Goal: Check status: Check status

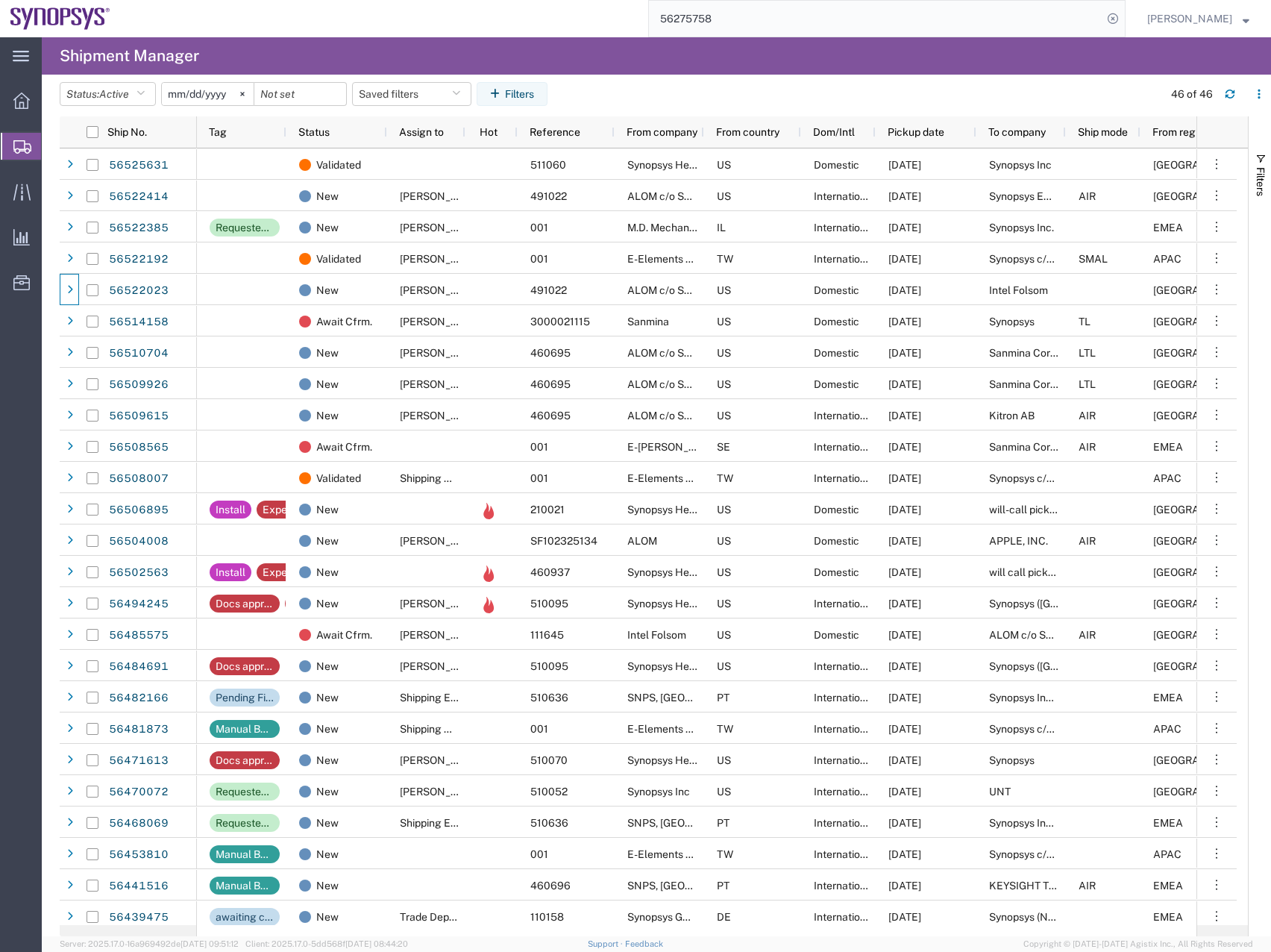
click at [746, 11] on input "56275758" at bounding box center [876, 19] width 454 height 36
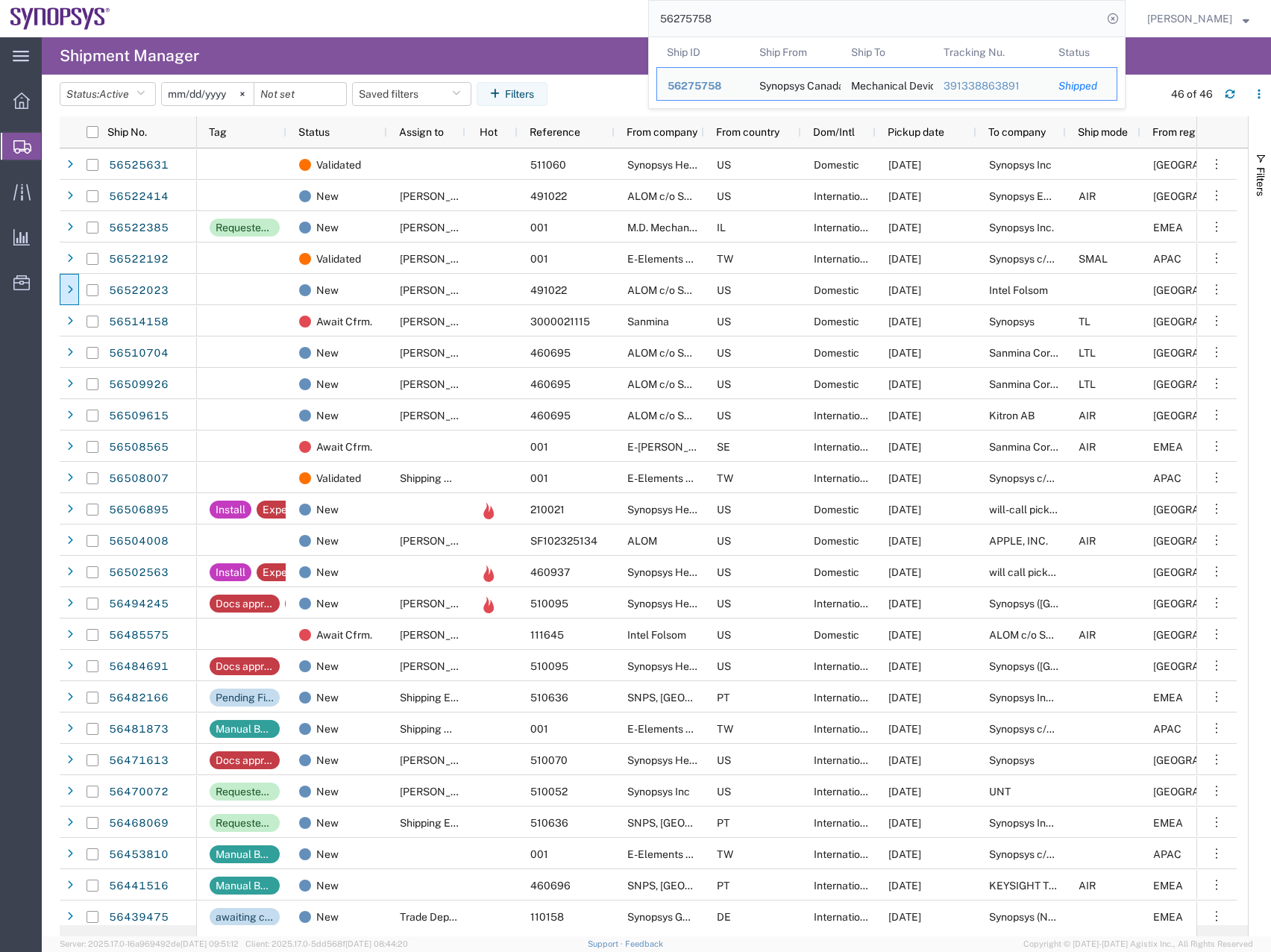
click at [613, 50] on div "main_menu Created with Sketch. Collapse Menu Overview Shipments Shipment Manage…" at bounding box center [635, 495] width 1271 height 915
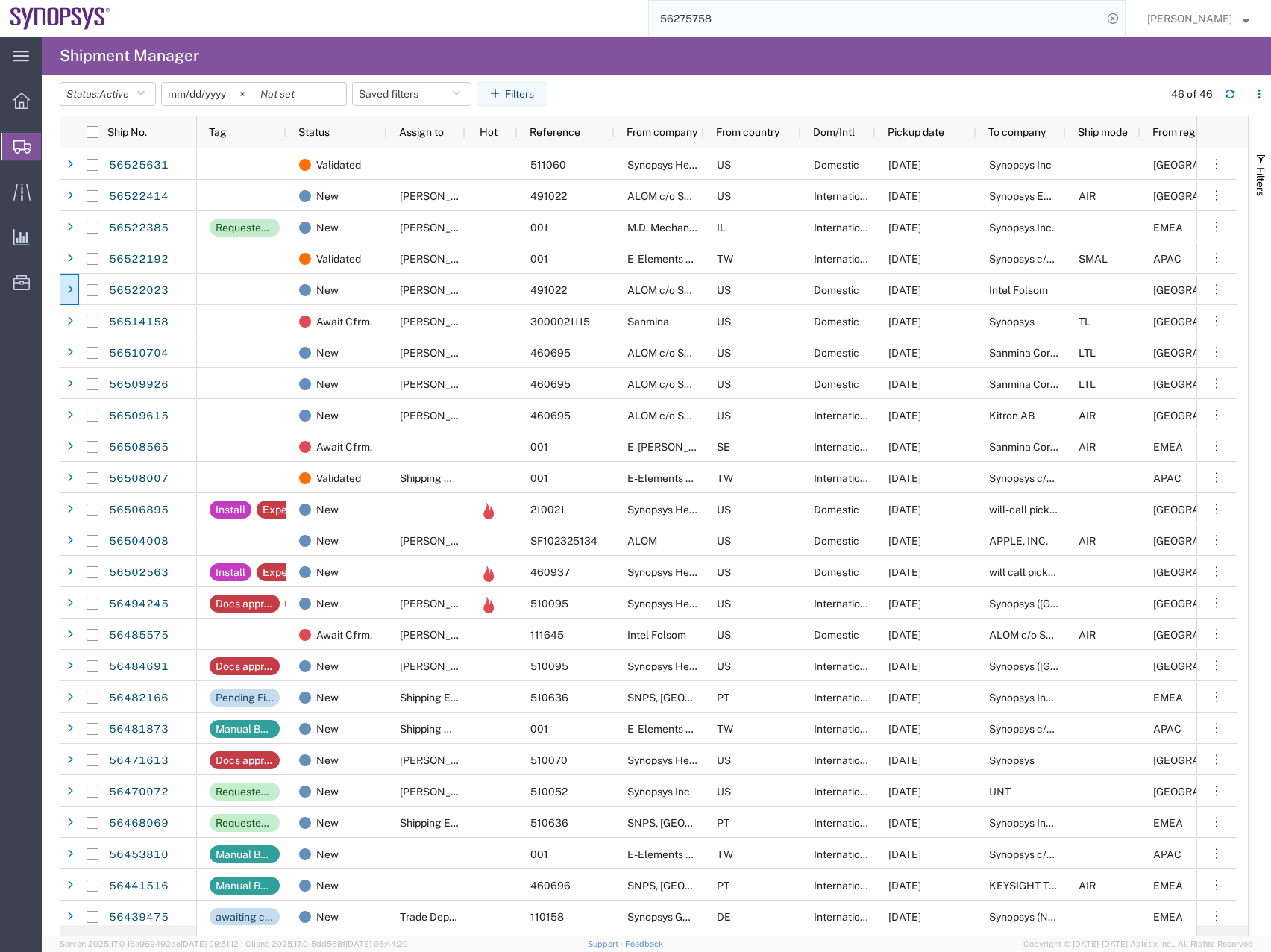
paste input "392102674687"
type input "392102674687"
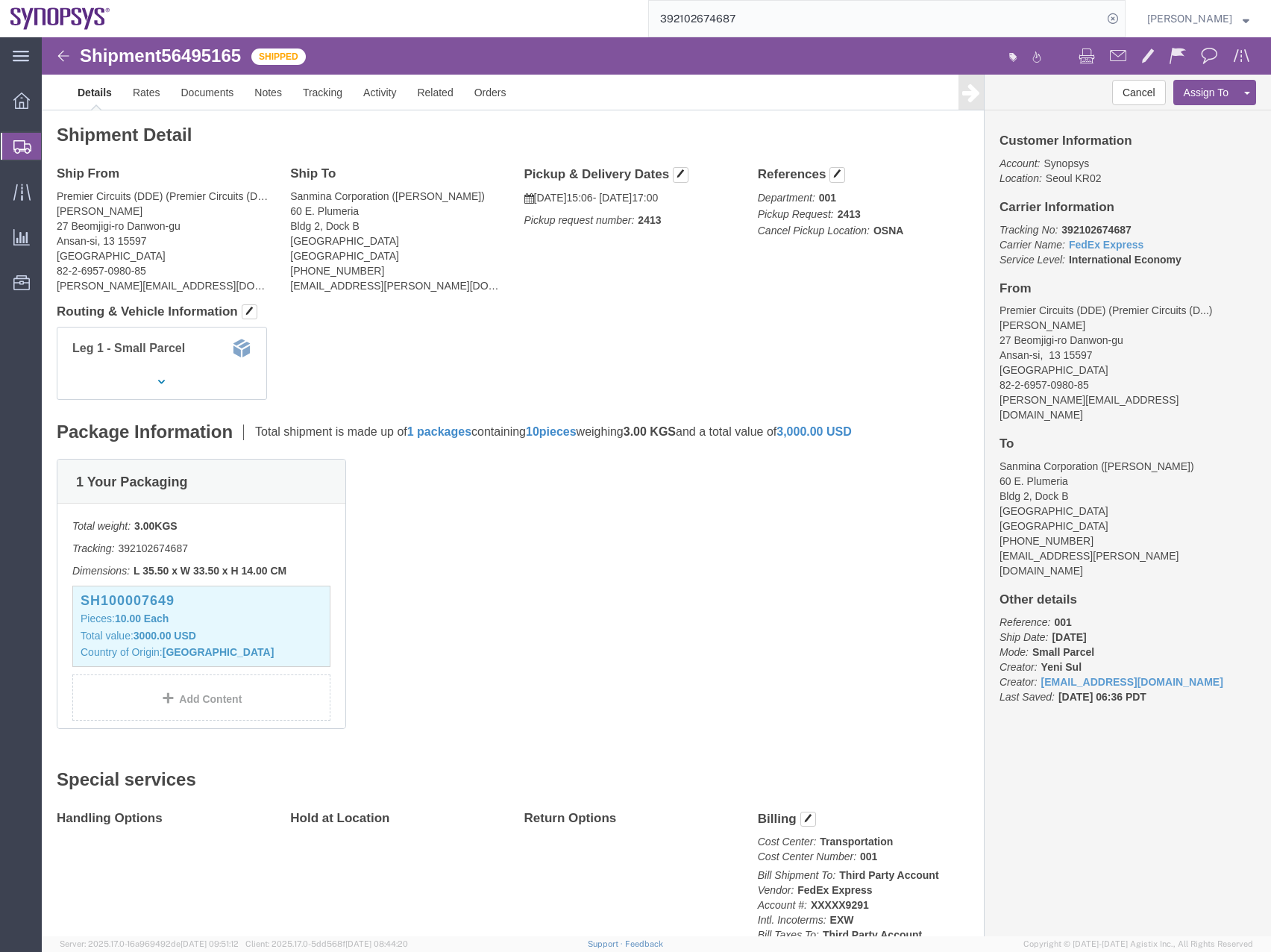
click at [20, 146] on icon at bounding box center [22, 147] width 18 height 14
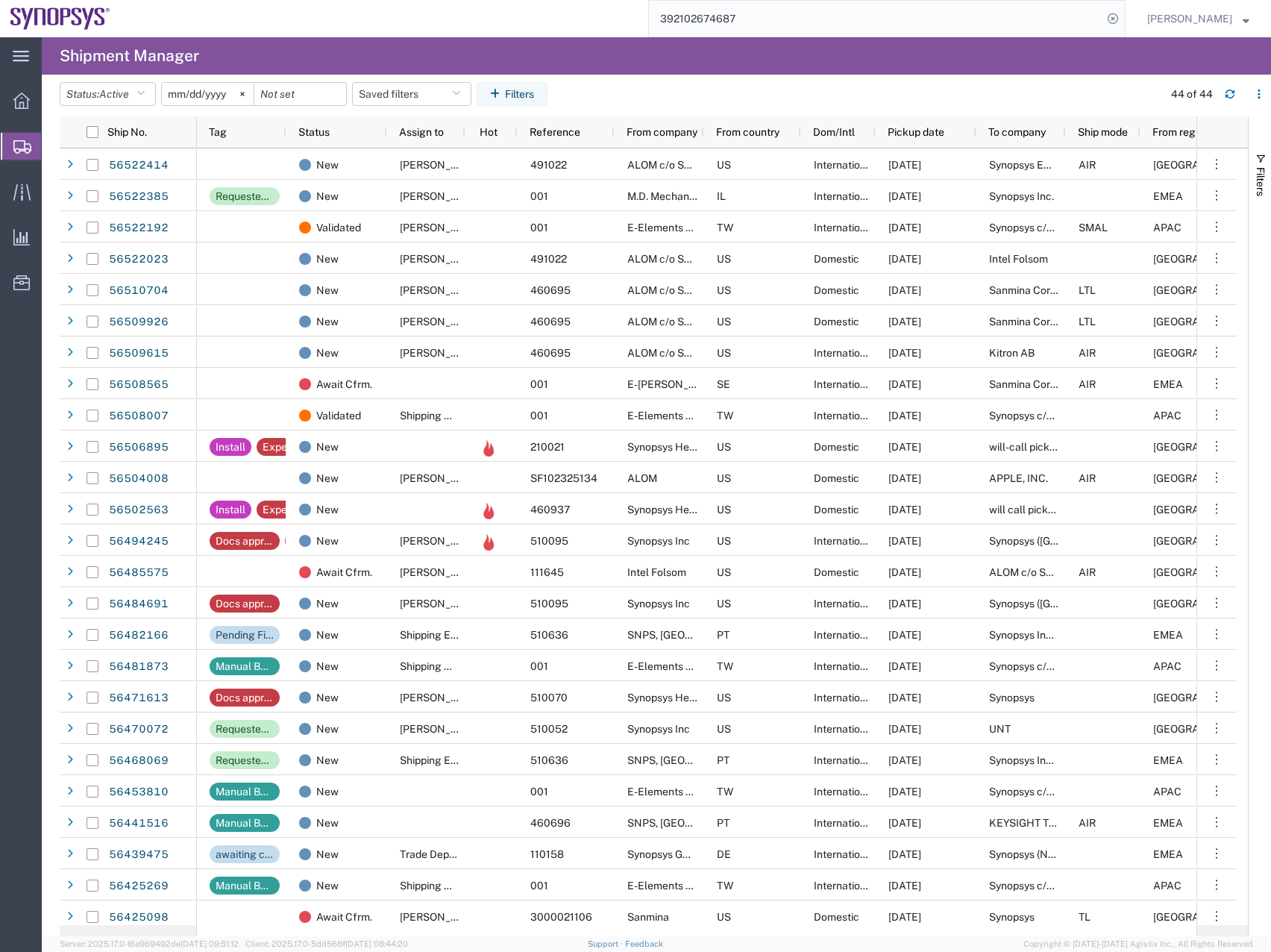
click at [781, 21] on input "392102674687" at bounding box center [876, 19] width 454 height 36
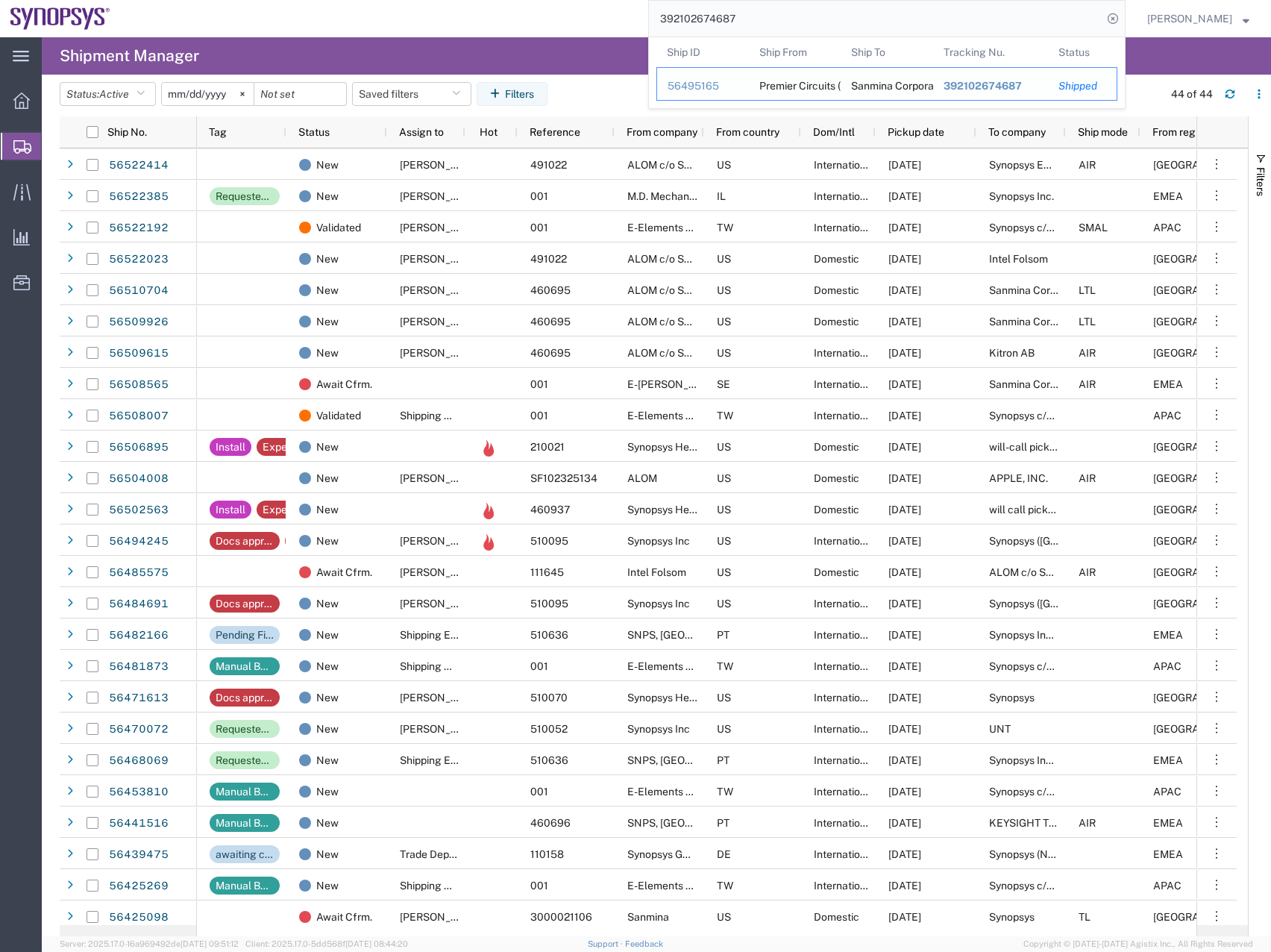
click at [984, 88] on span "392102674687" at bounding box center [983, 86] width 79 height 12
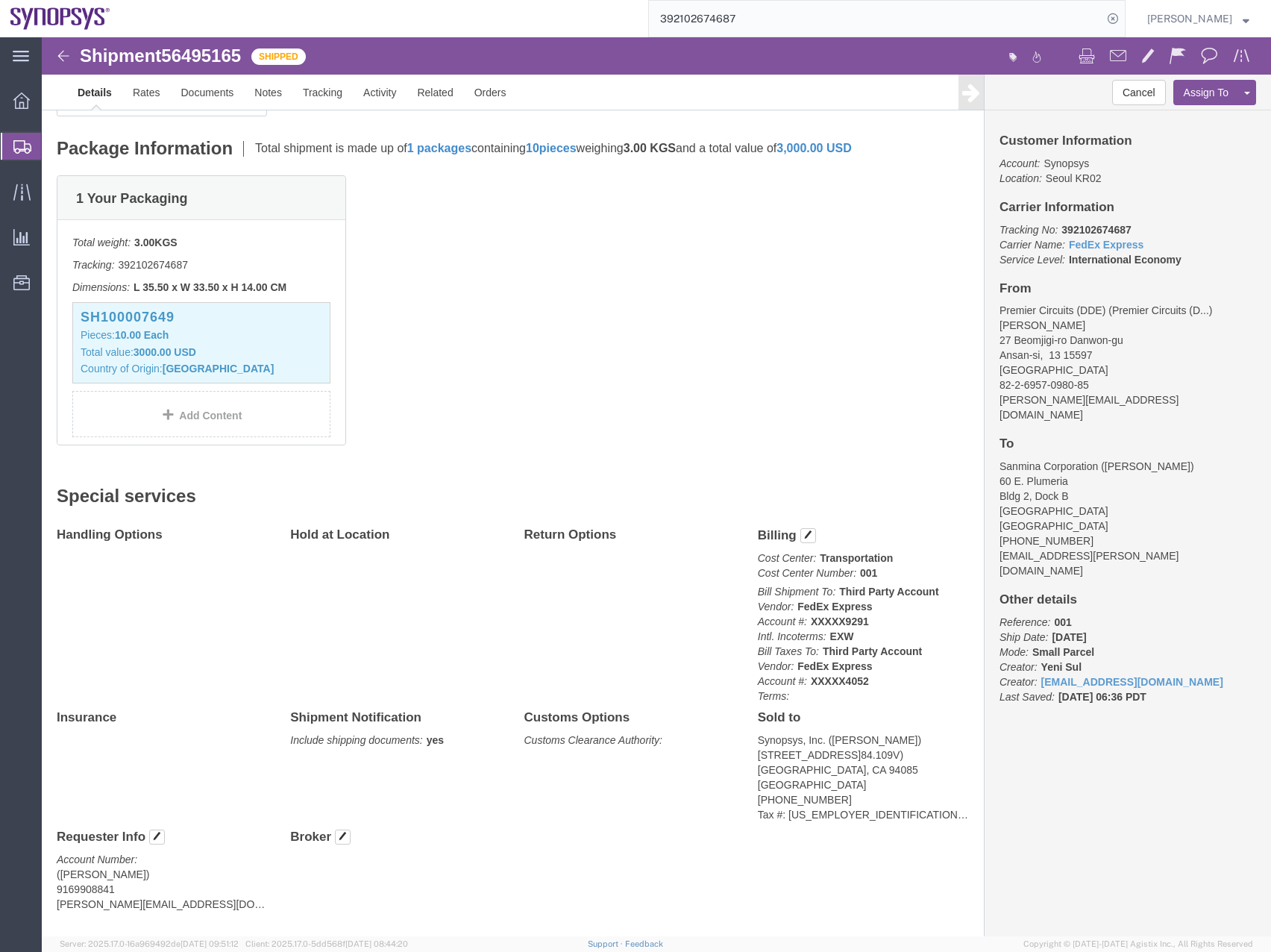
scroll to position [316, 0]
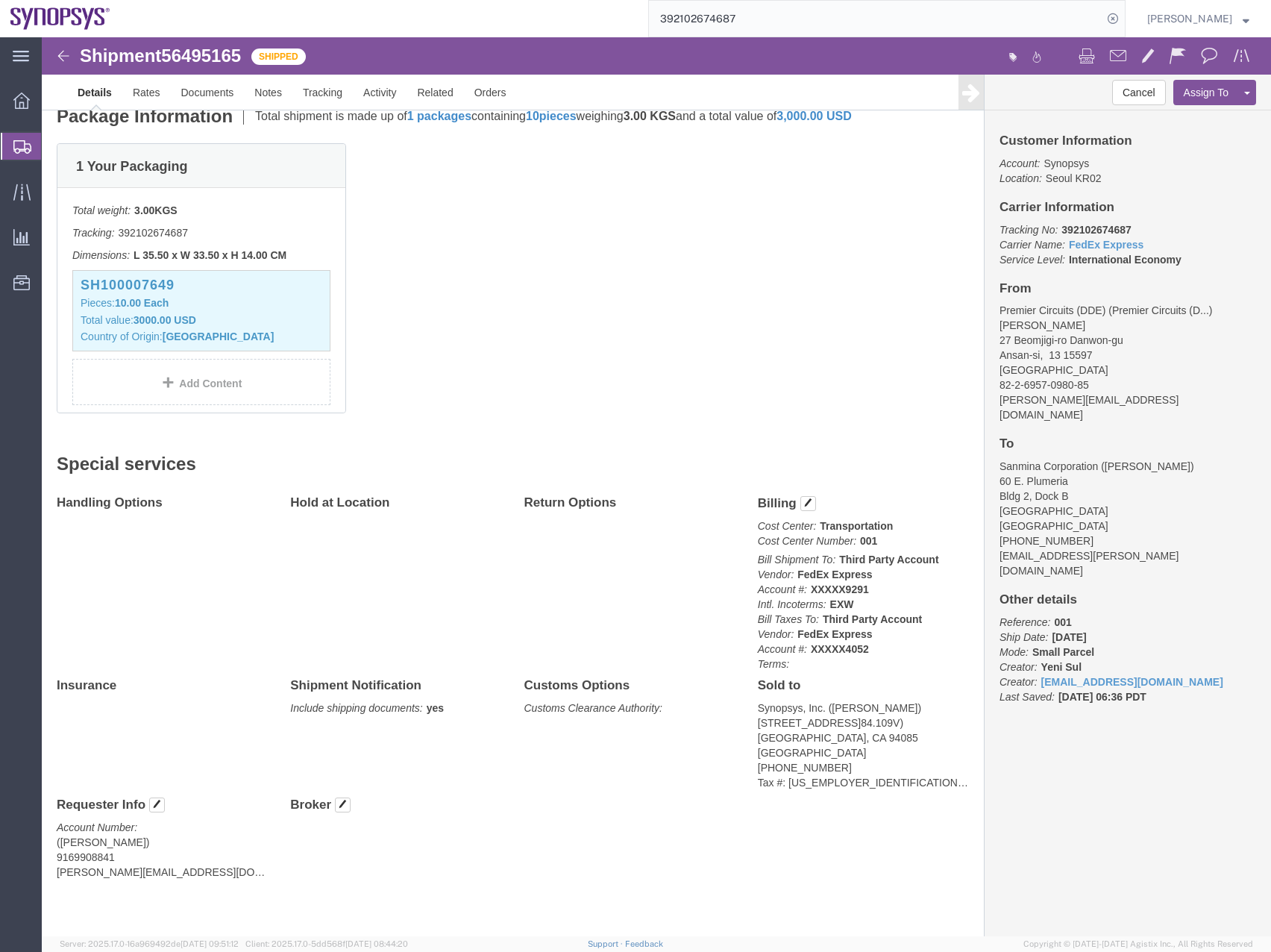
click div "Cancel Assign To Clone Shipment Save As Template Customer Information Account: …"
click link "Documents"
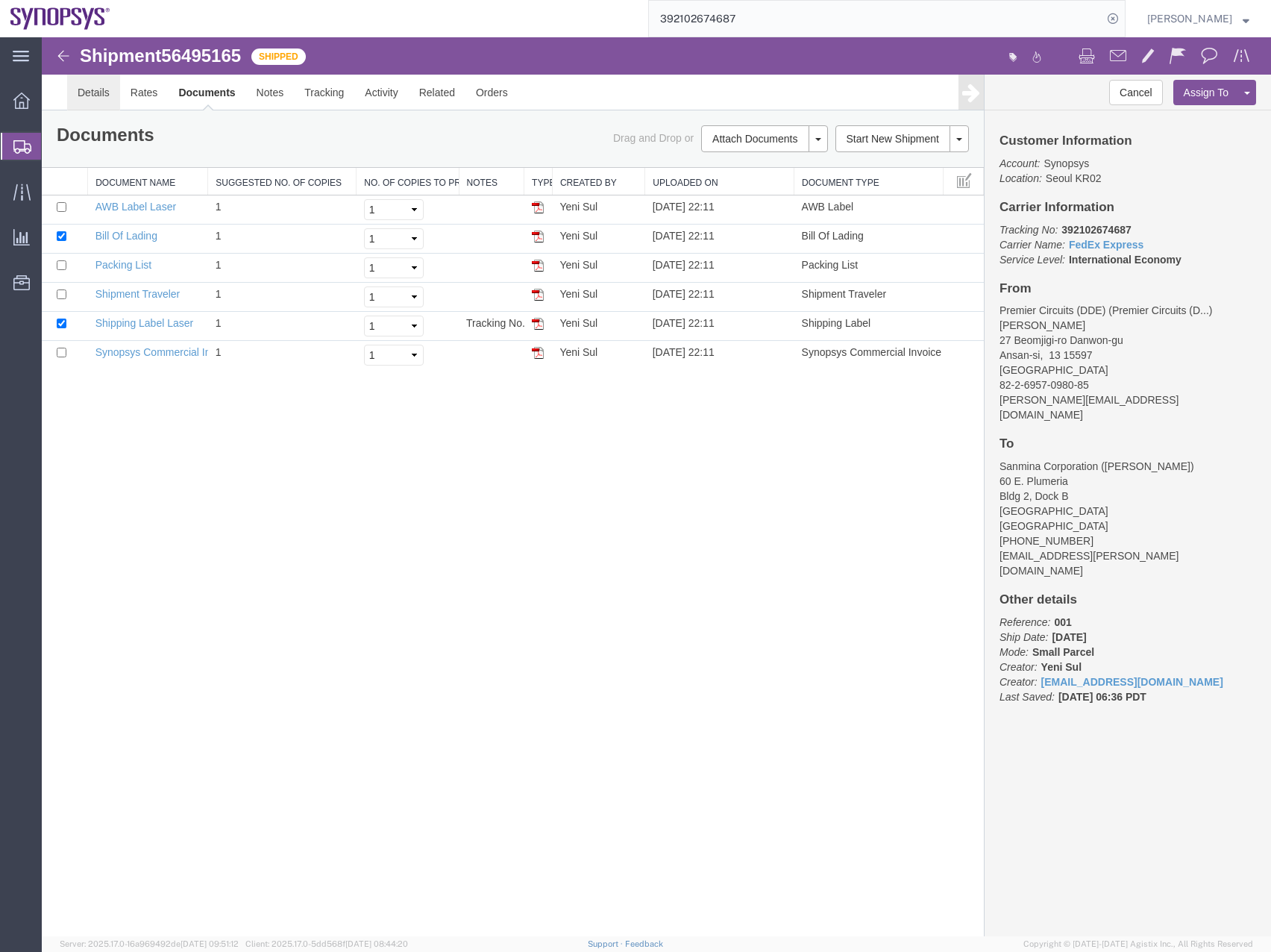
click at [86, 95] on link "Details" at bounding box center [93, 92] width 53 height 36
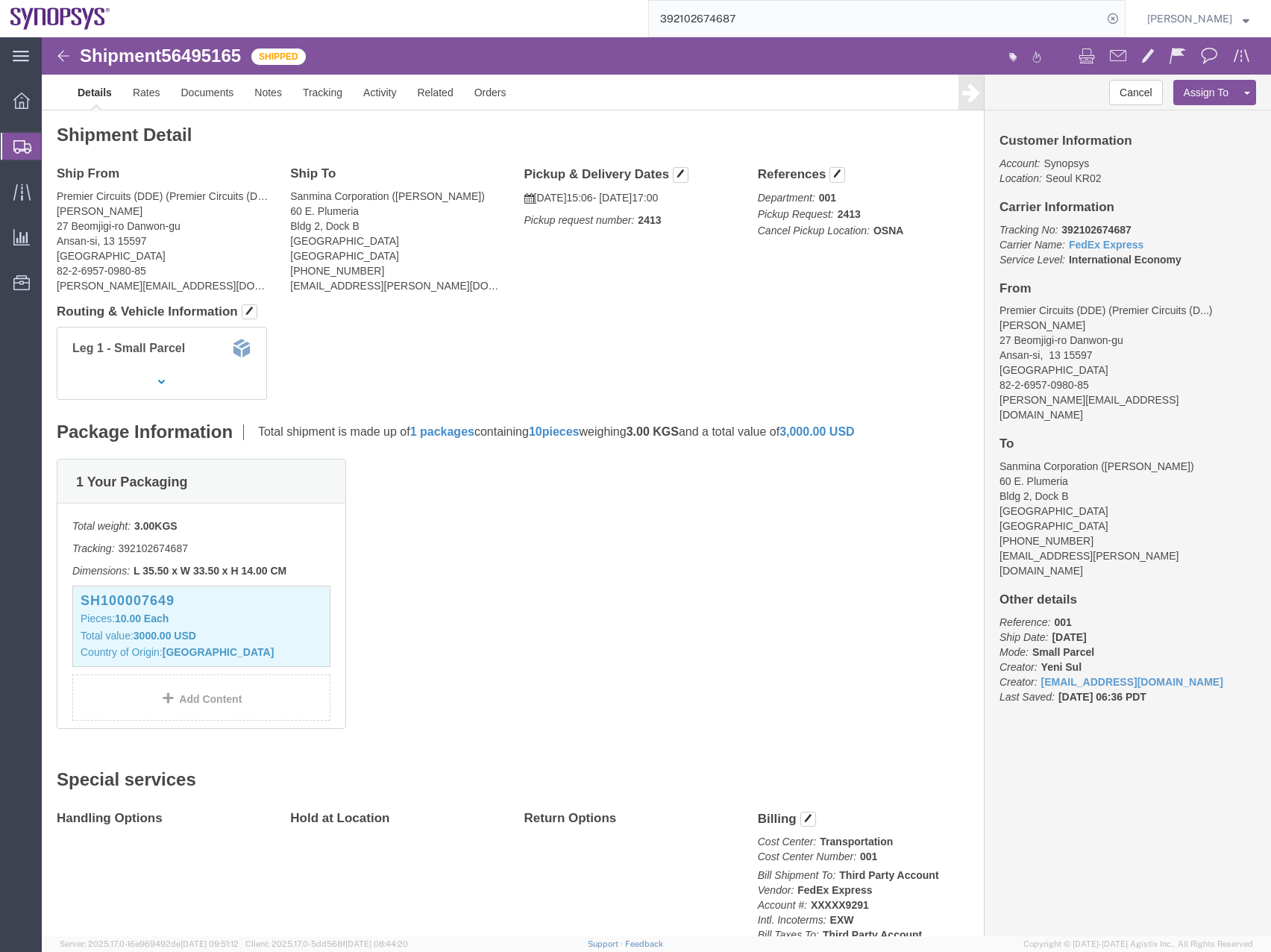
click at [16, 150] on icon at bounding box center [22, 147] width 18 height 14
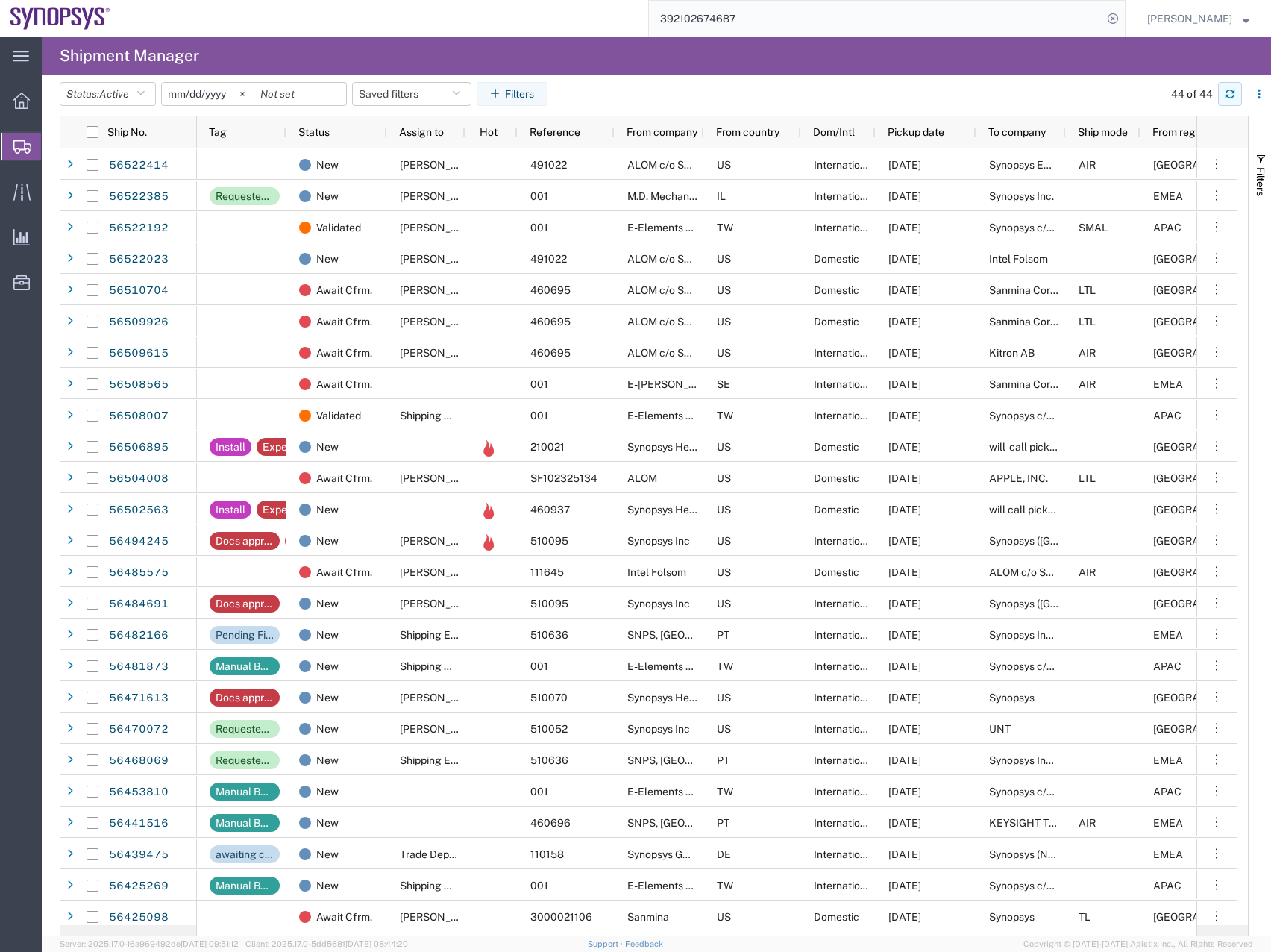
click at [1223, 95] on button "button" at bounding box center [1230, 94] width 24 height 24
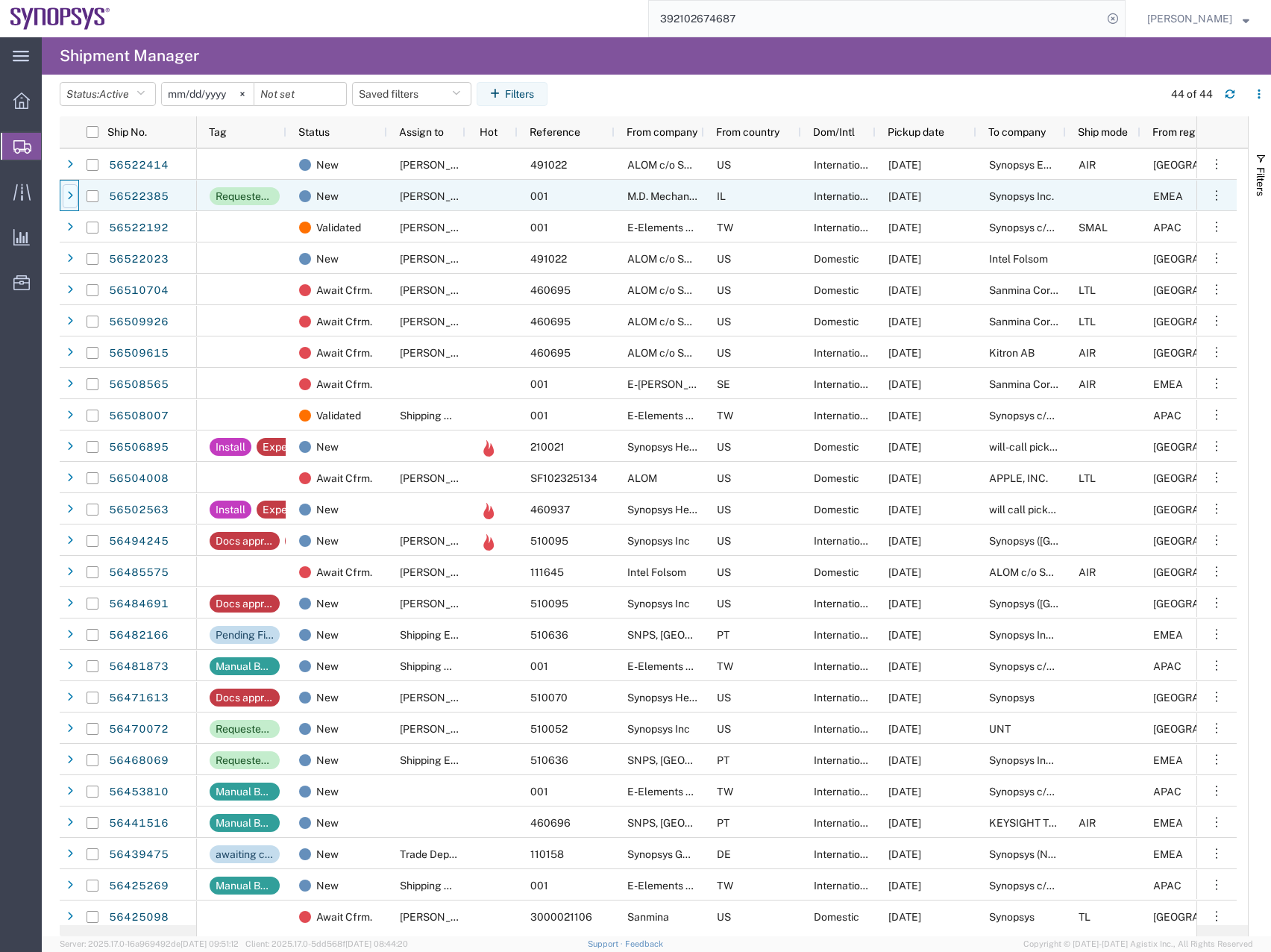
click at [70, 195] on icon at bounding box center [69, 196] width 6 height 10
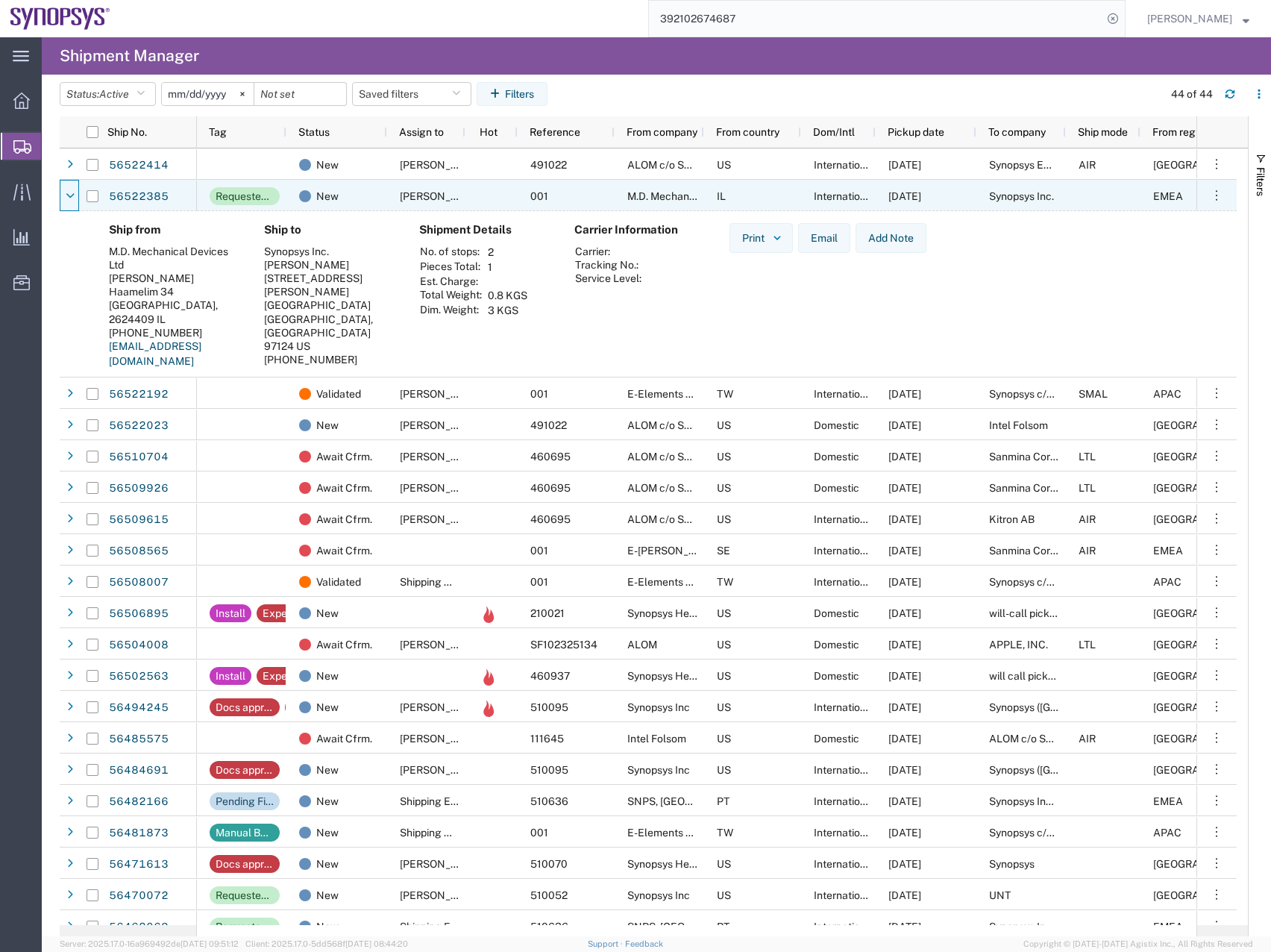
click at [70, 195] on icon at bounding box center [70, 196] width 9 height 10
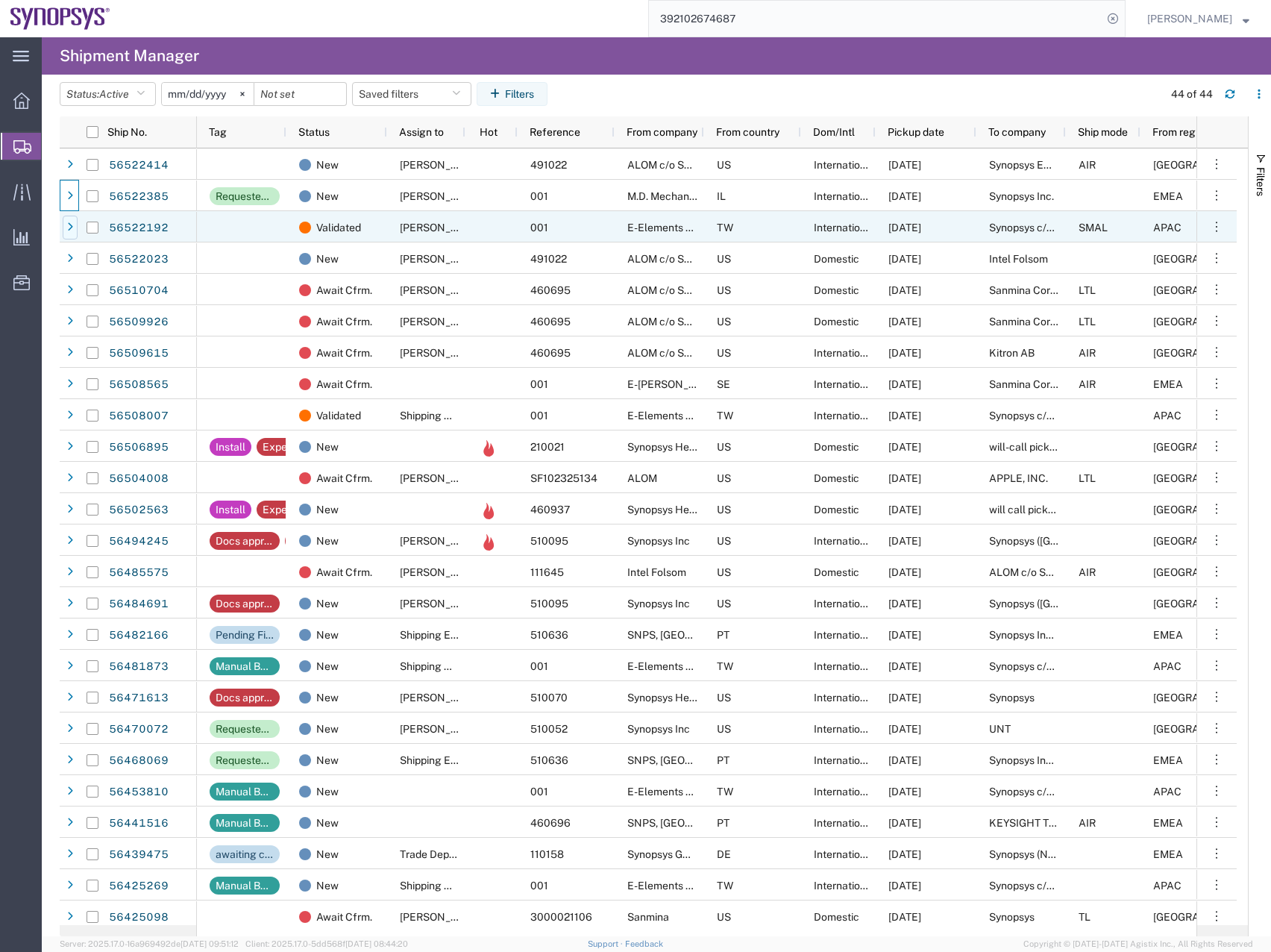
click at [74, 238] on div at bounding box center [69, 228] width 15 height 24
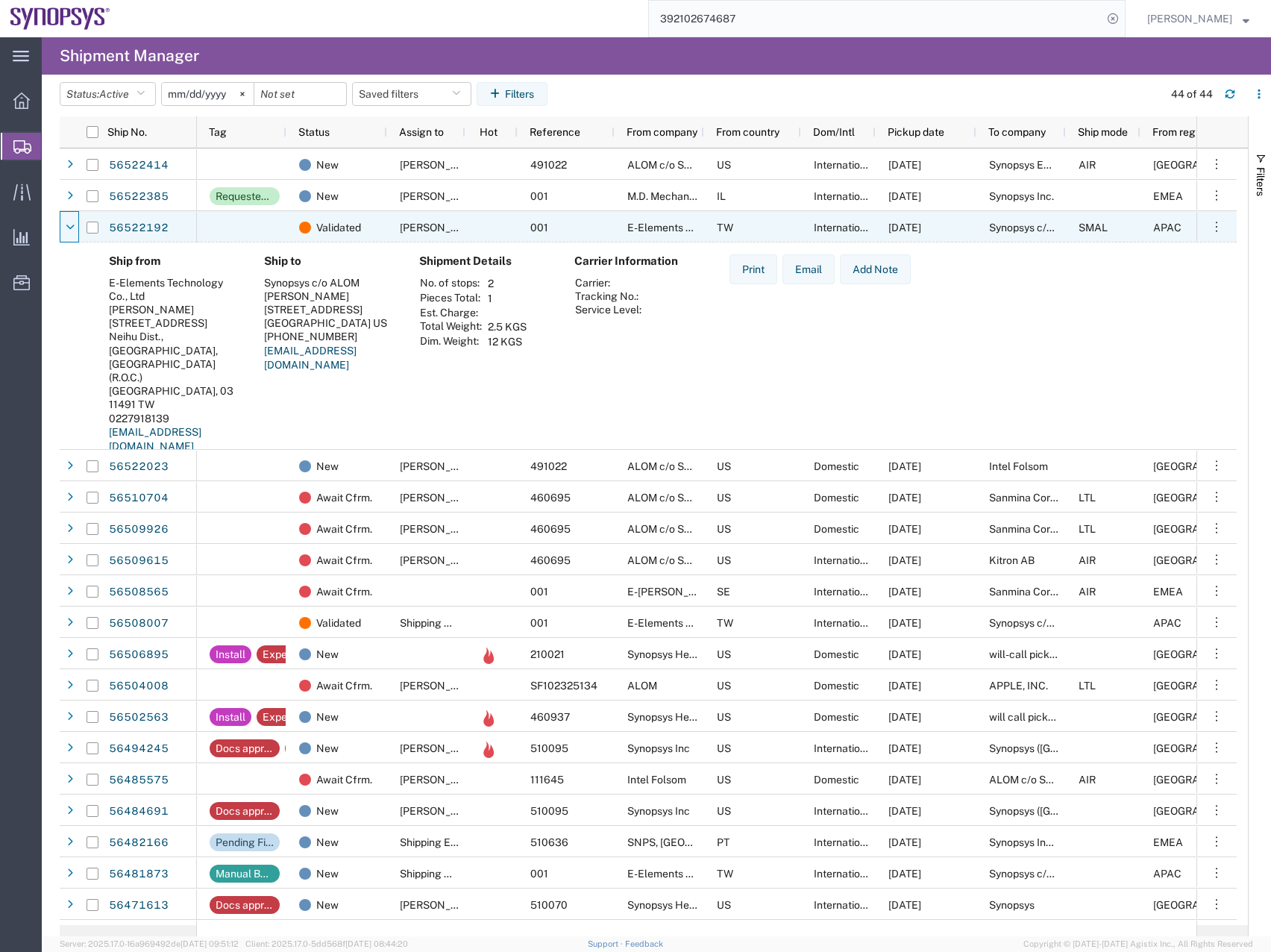
click at [74, 238] on div at bounding box center [69, 228] width 15 height 24
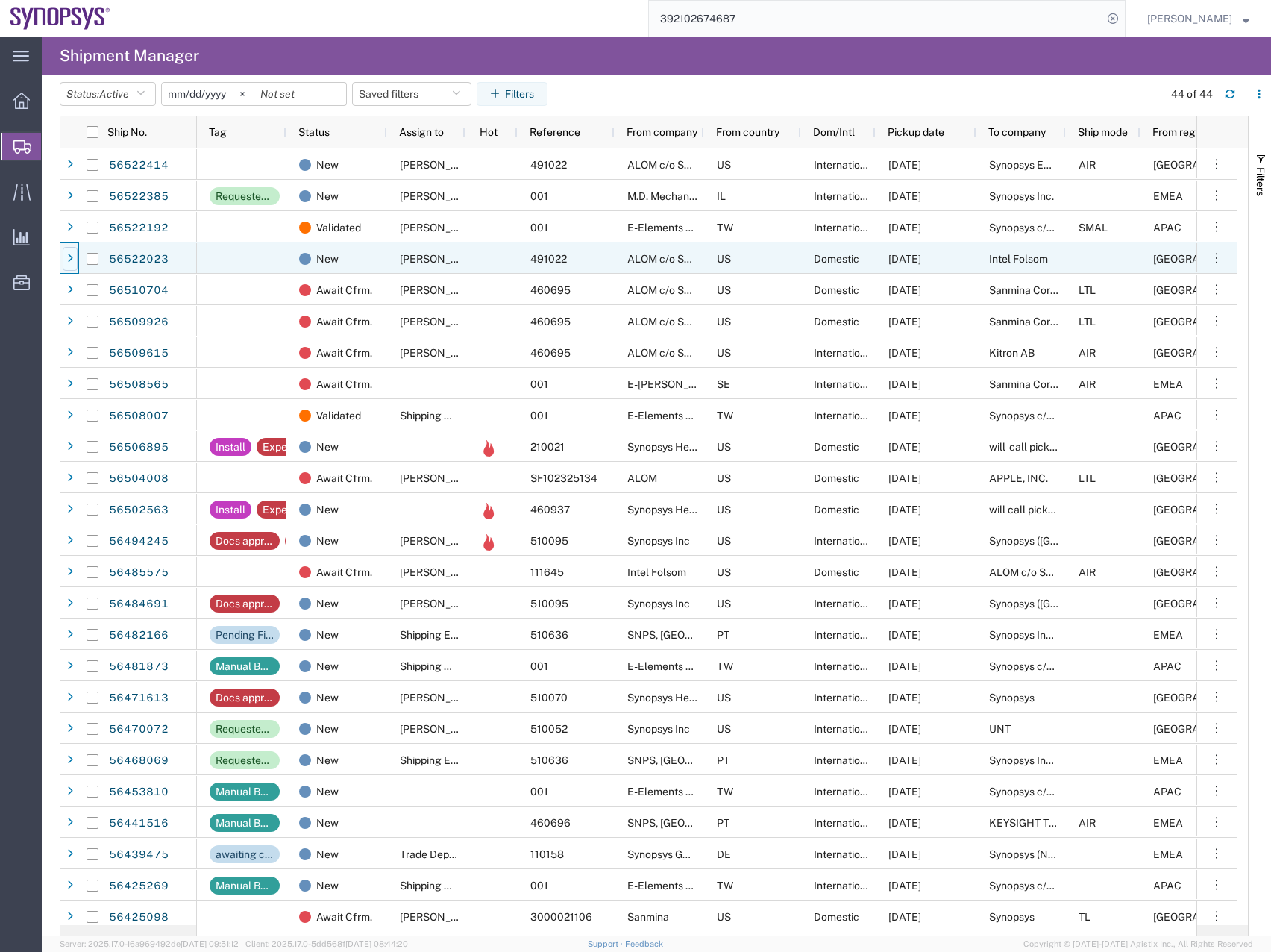
click at [74, 253] on div at bounding box center [69, 259] width 15 height 24
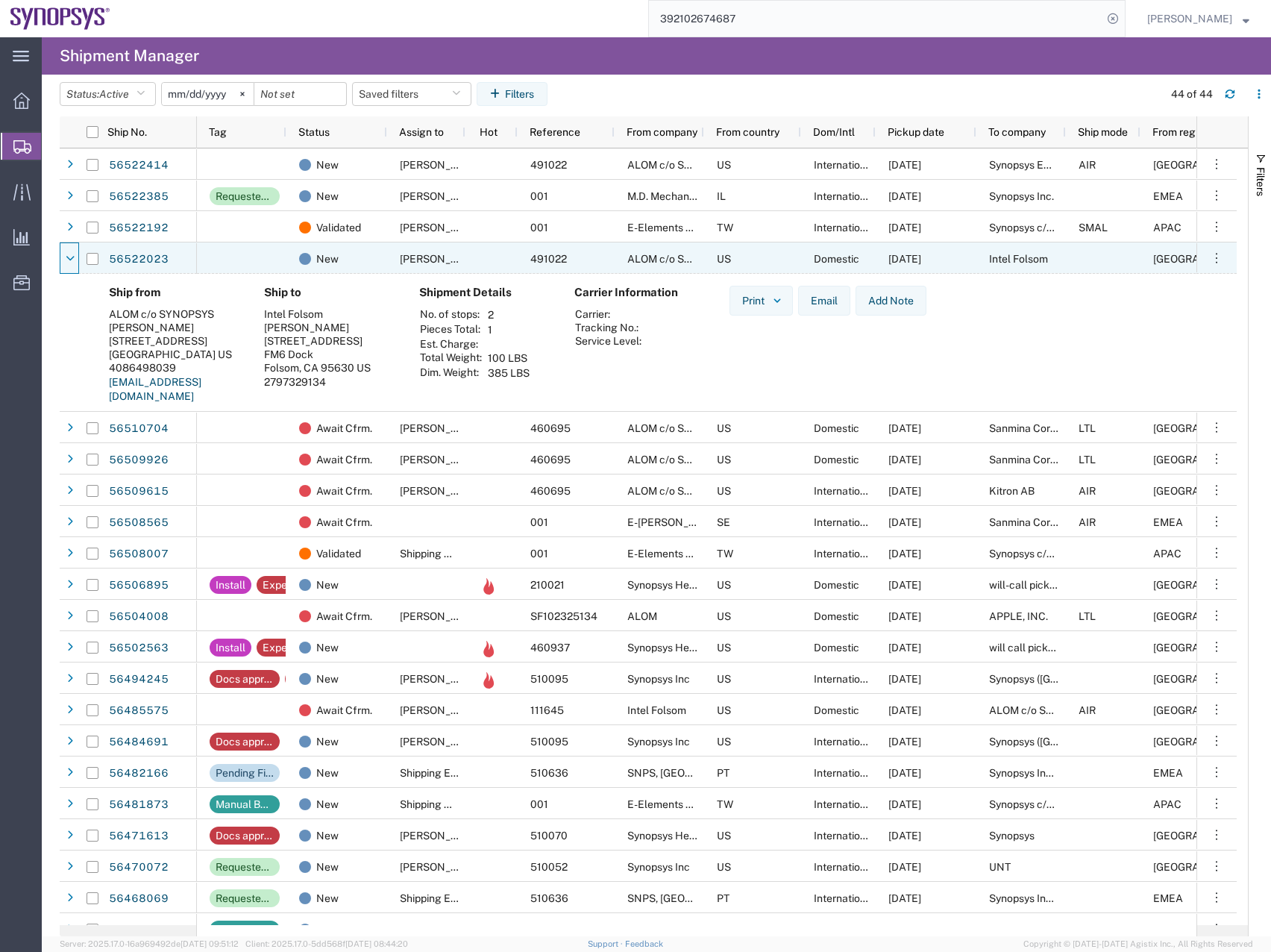
click at [74, 253] on div at bounding box center [69, 259] width 15 height 24
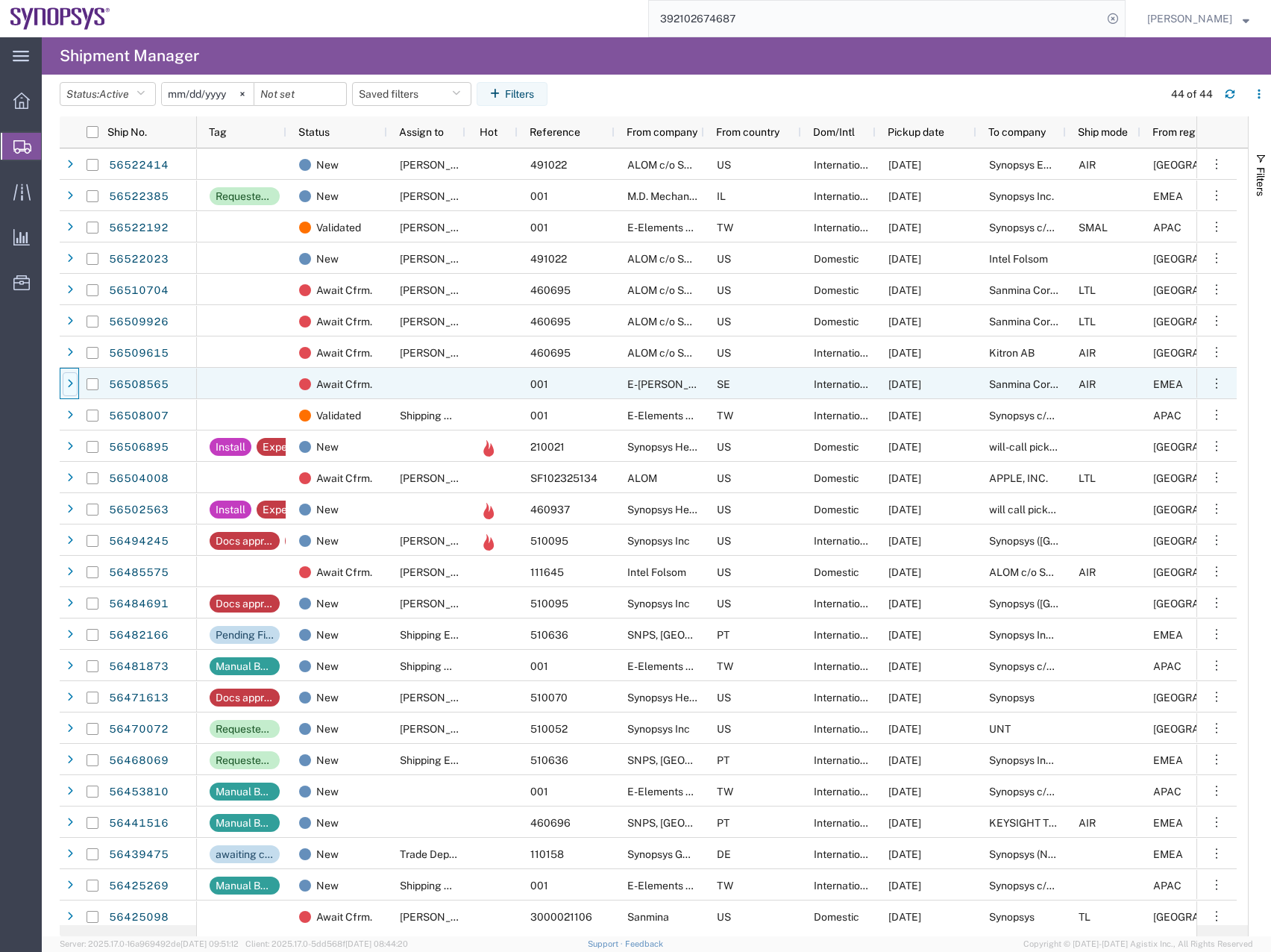
click at [69, 384] on icon at bounding box center [69, 384] width 6 height 10
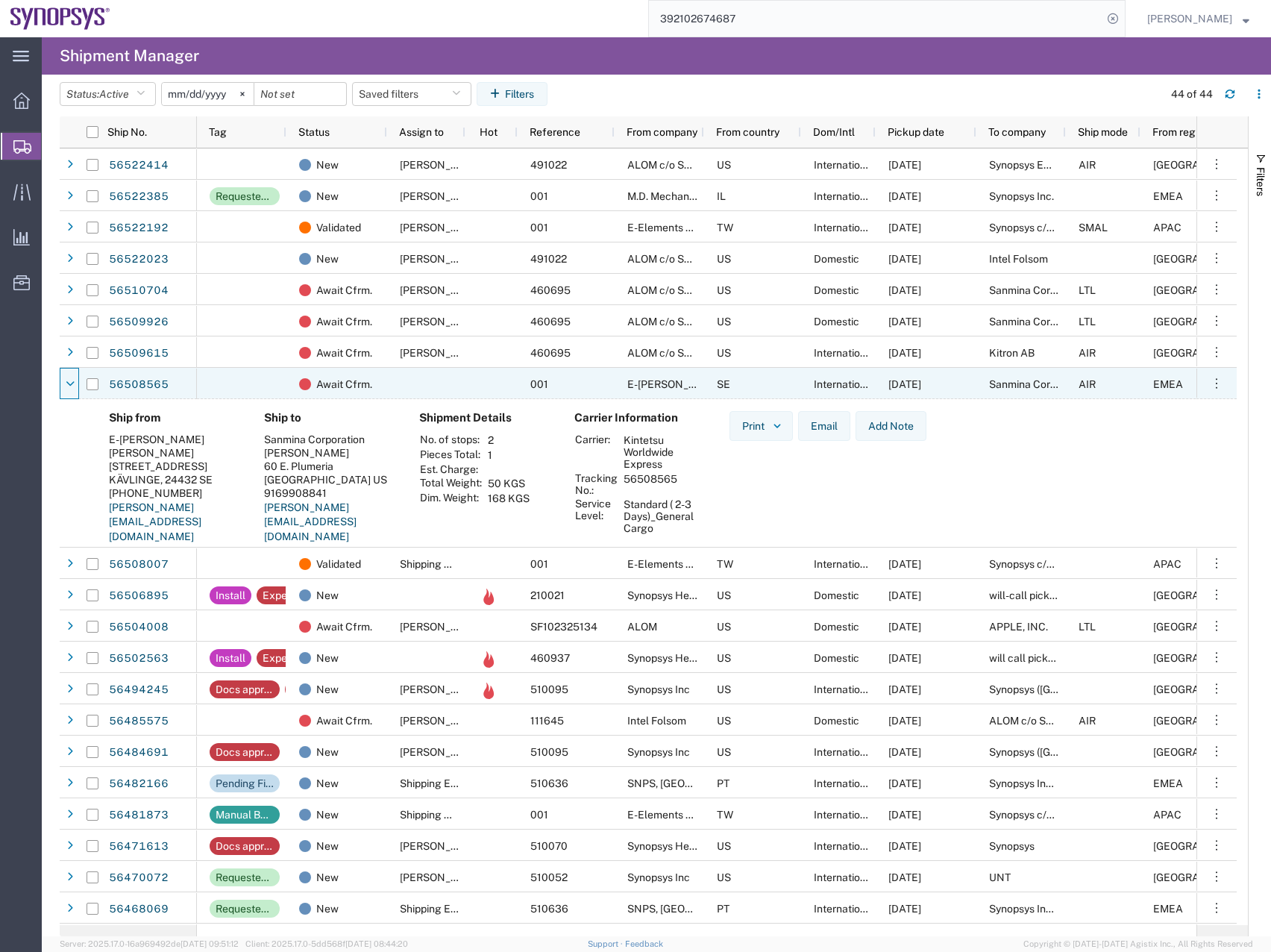
click at [69, 384] on icon at bounding box center [70, 384] width 9 height 10
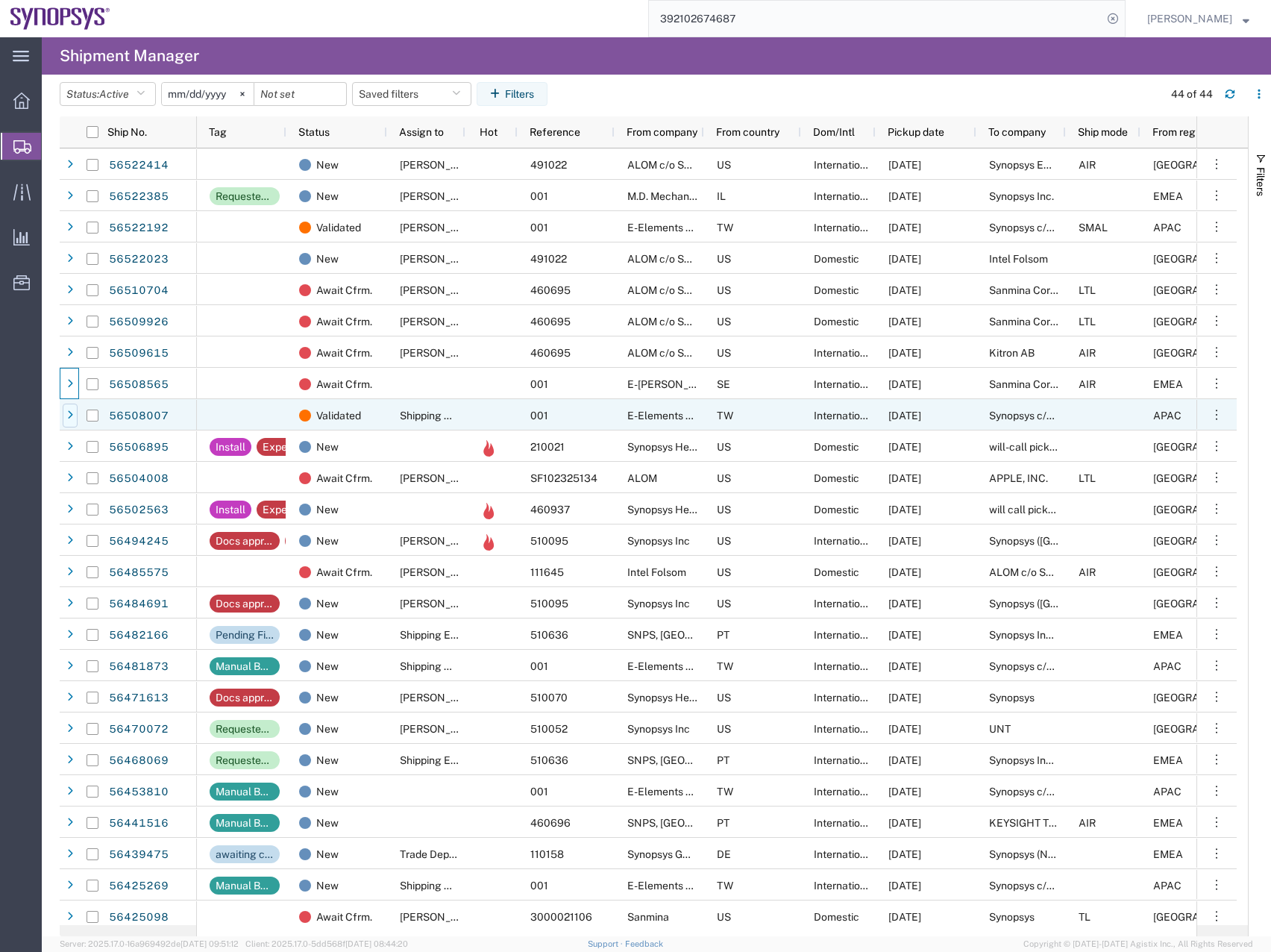
click at [67, 415] on icon at bounding box center [69, 415] width 6 height 10
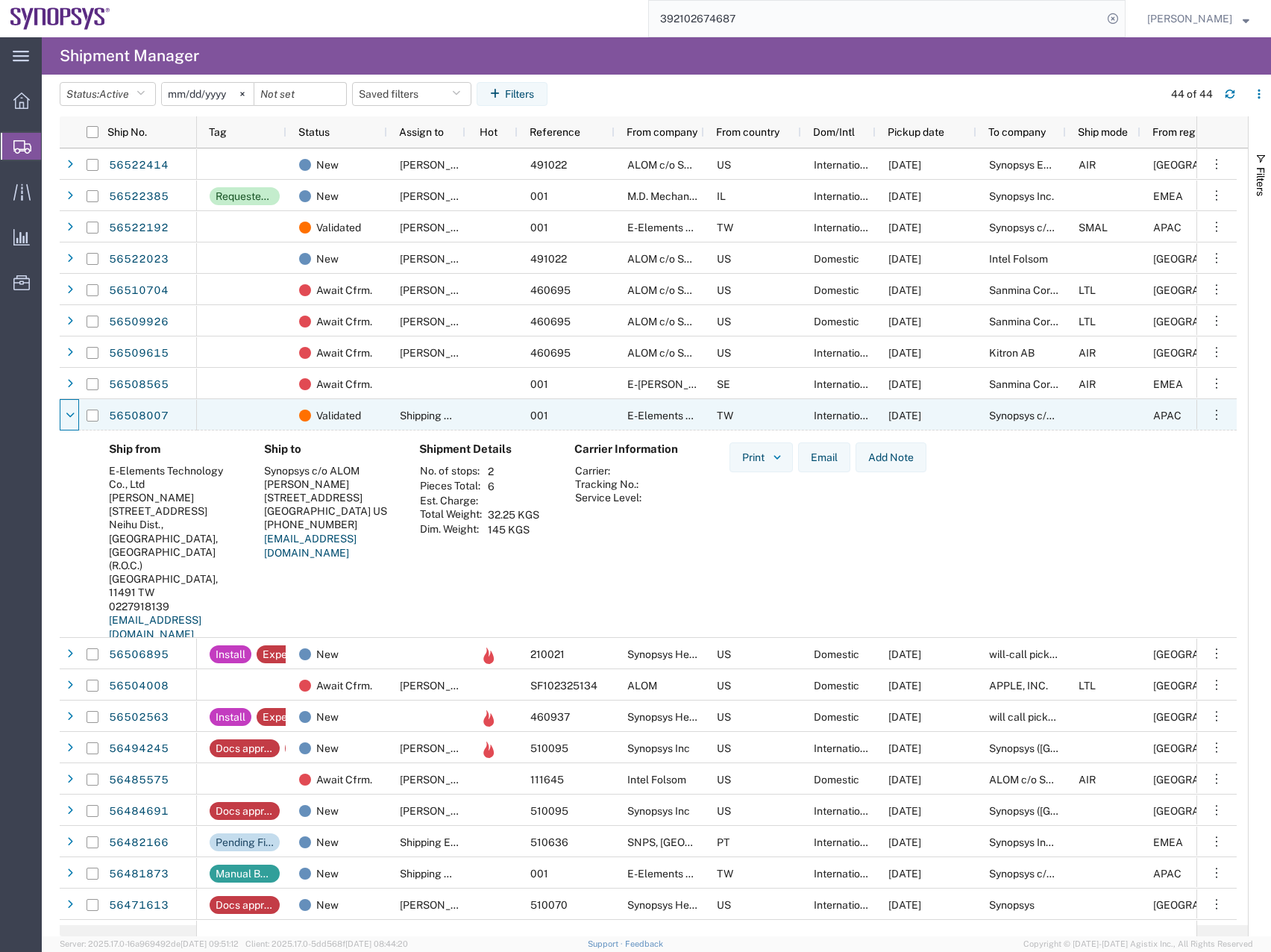
click at [67, 415] on icon at bounding box center [70, 415] width 9 height 10
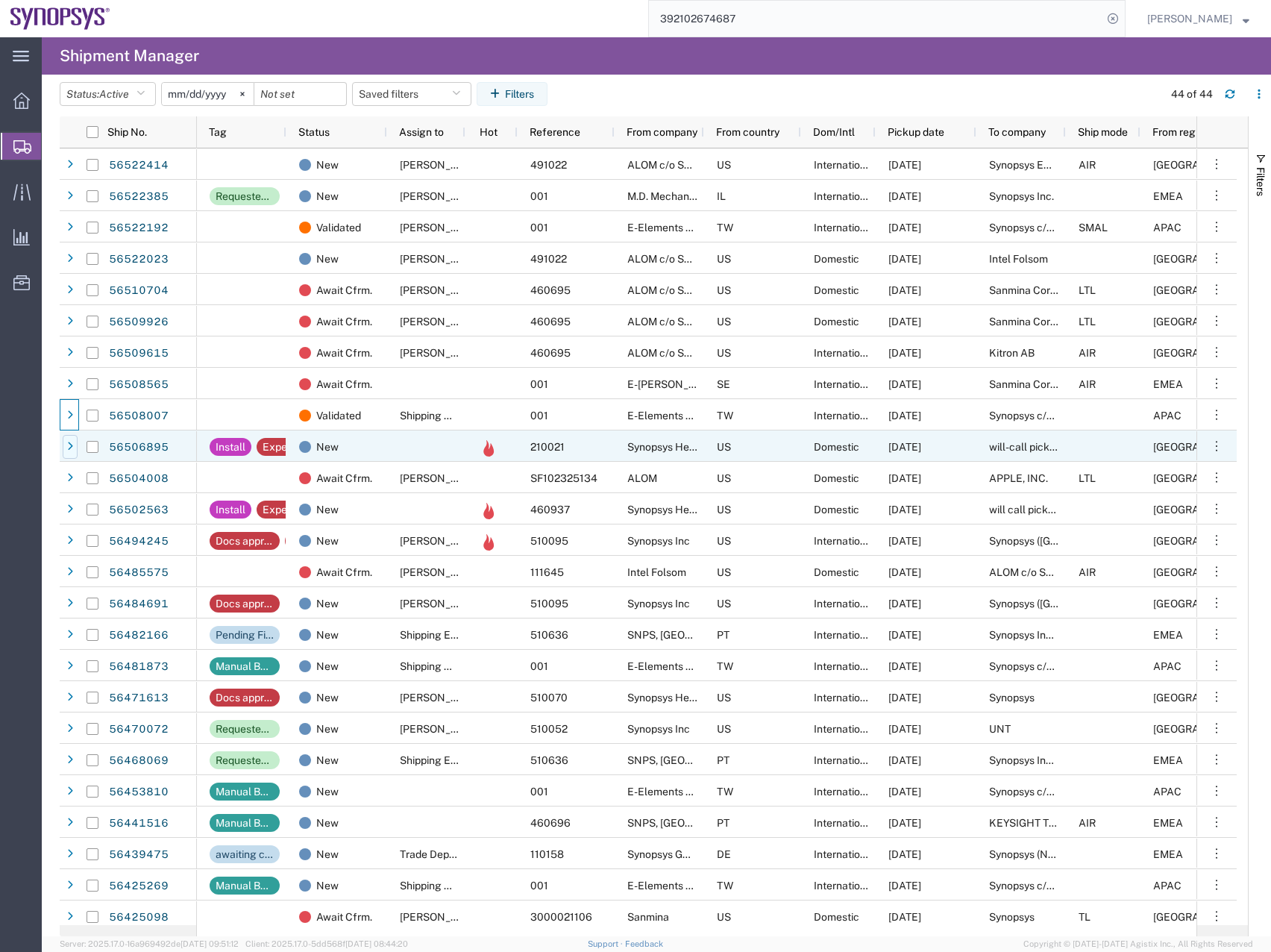
click at [73, 442] on icon at bounding box center [69, 447] width 6 height 10
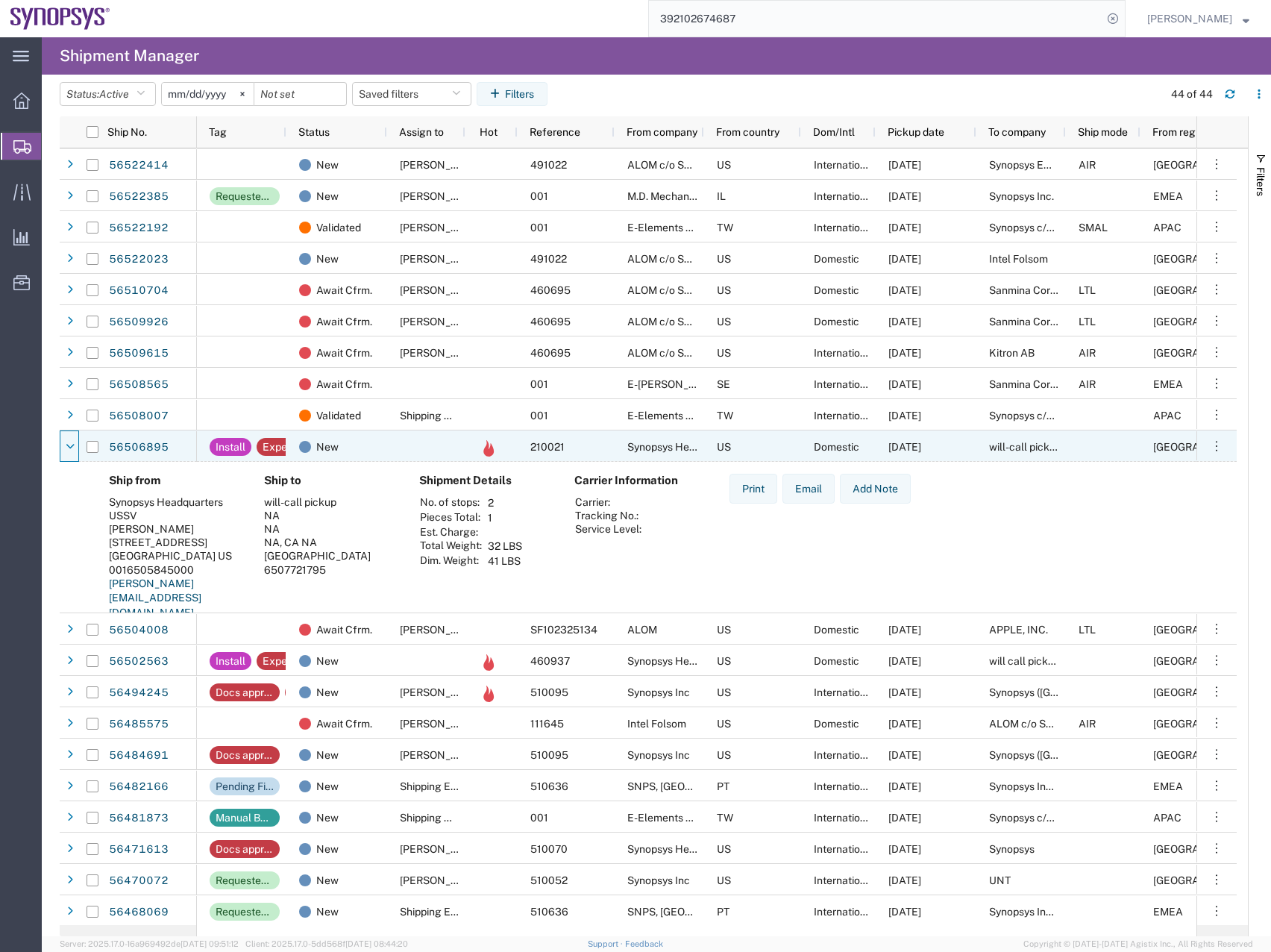
click at [73, 442] on icon at bounding box center [70, 447] width 9 height 10
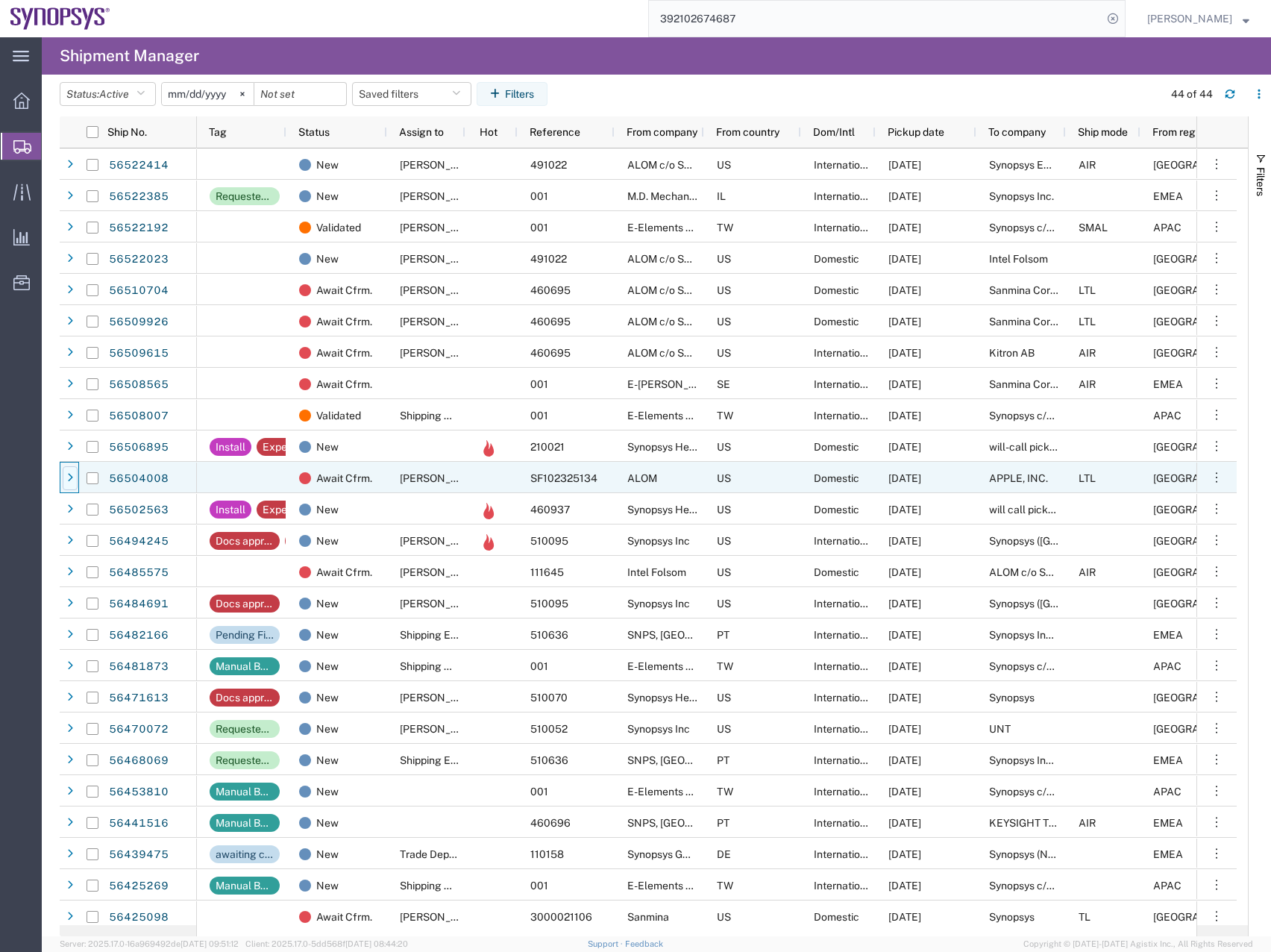
click at [71, 472] on div at bounding box center [69, 479] width 15 height 24
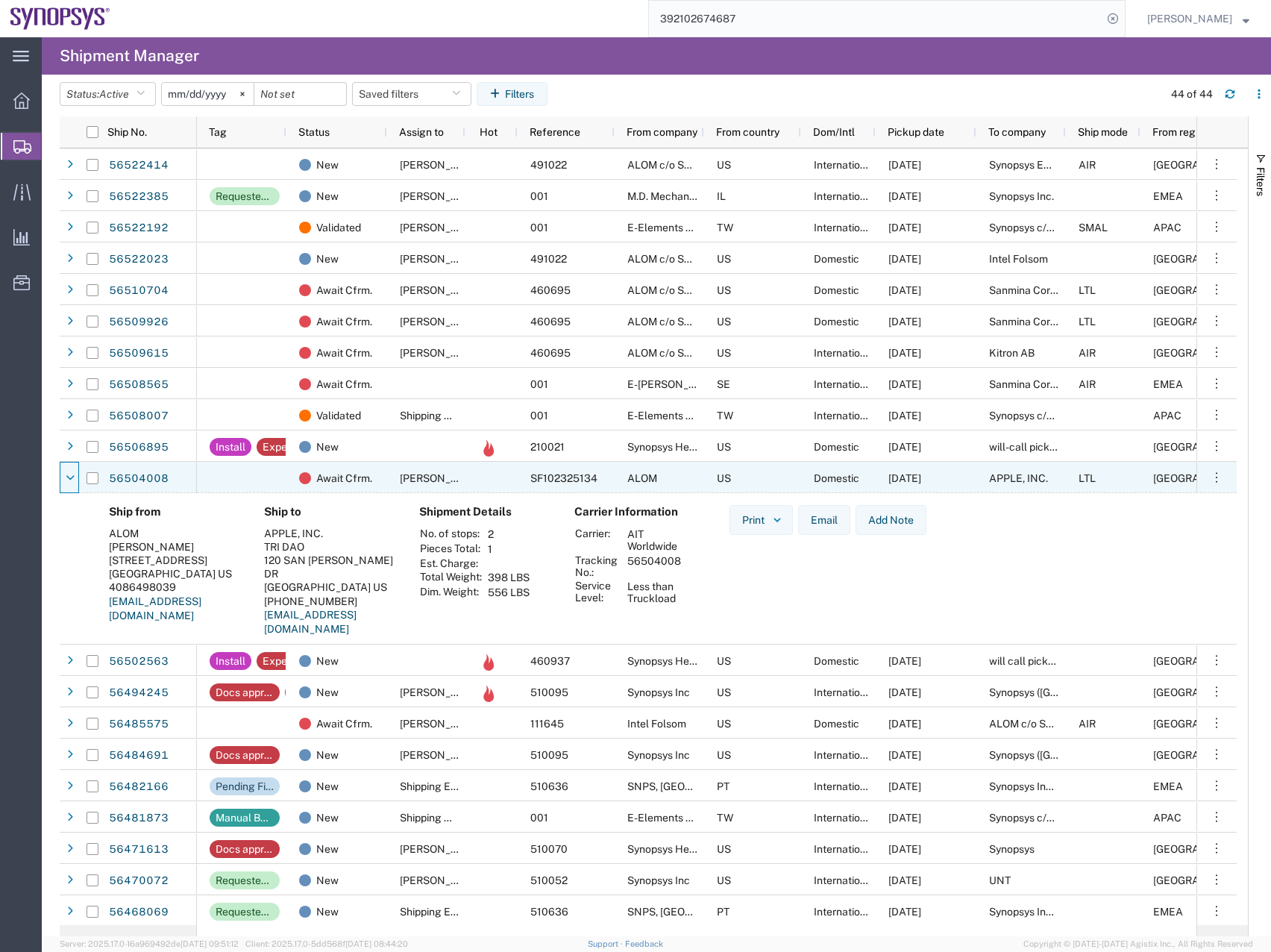
click at [71, 472] on div at bounding box center [69, 479] width 15 height 24
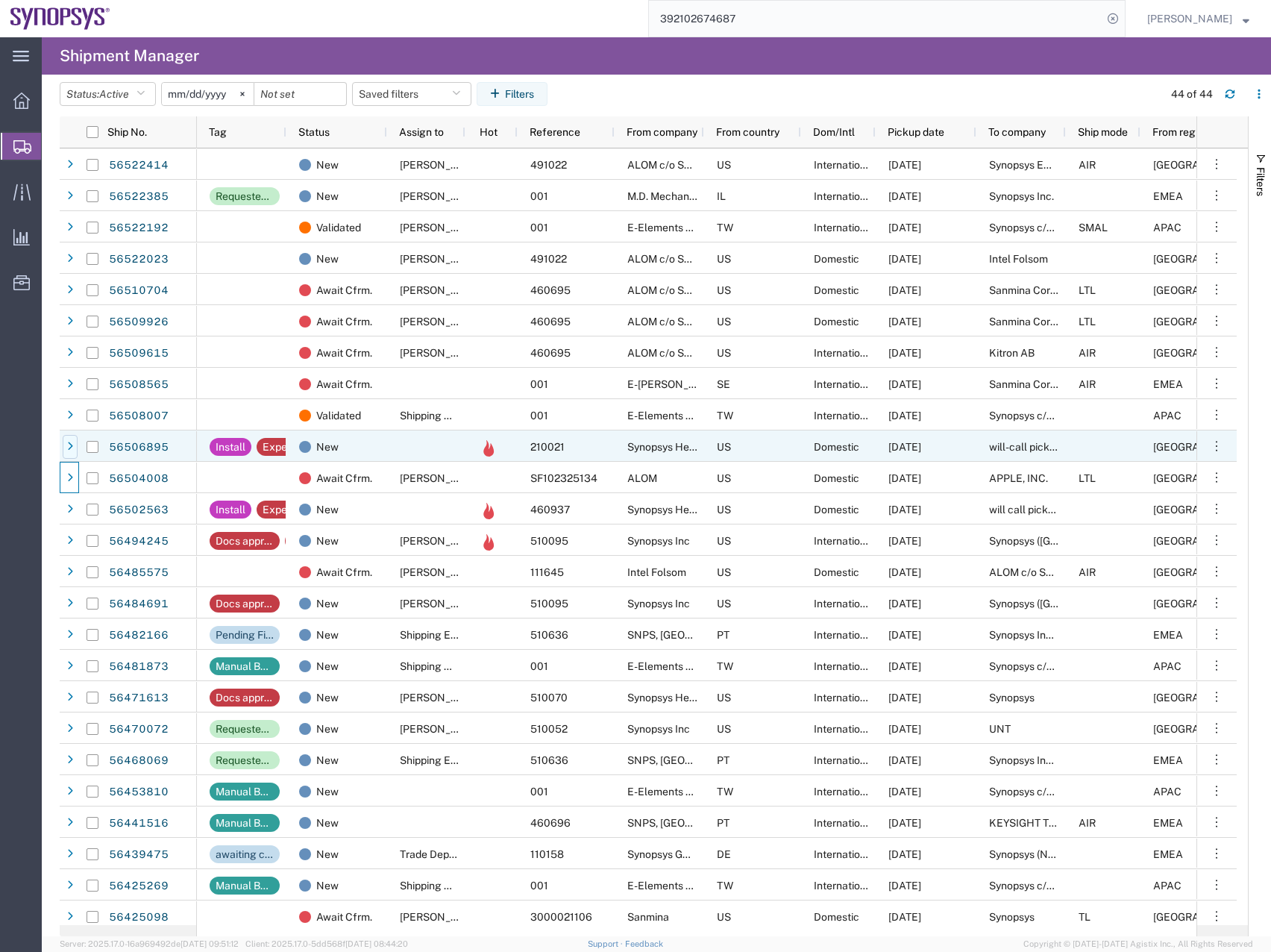
click at [68, 444] on icon at bounding box center [69, 447] width 6 height 10
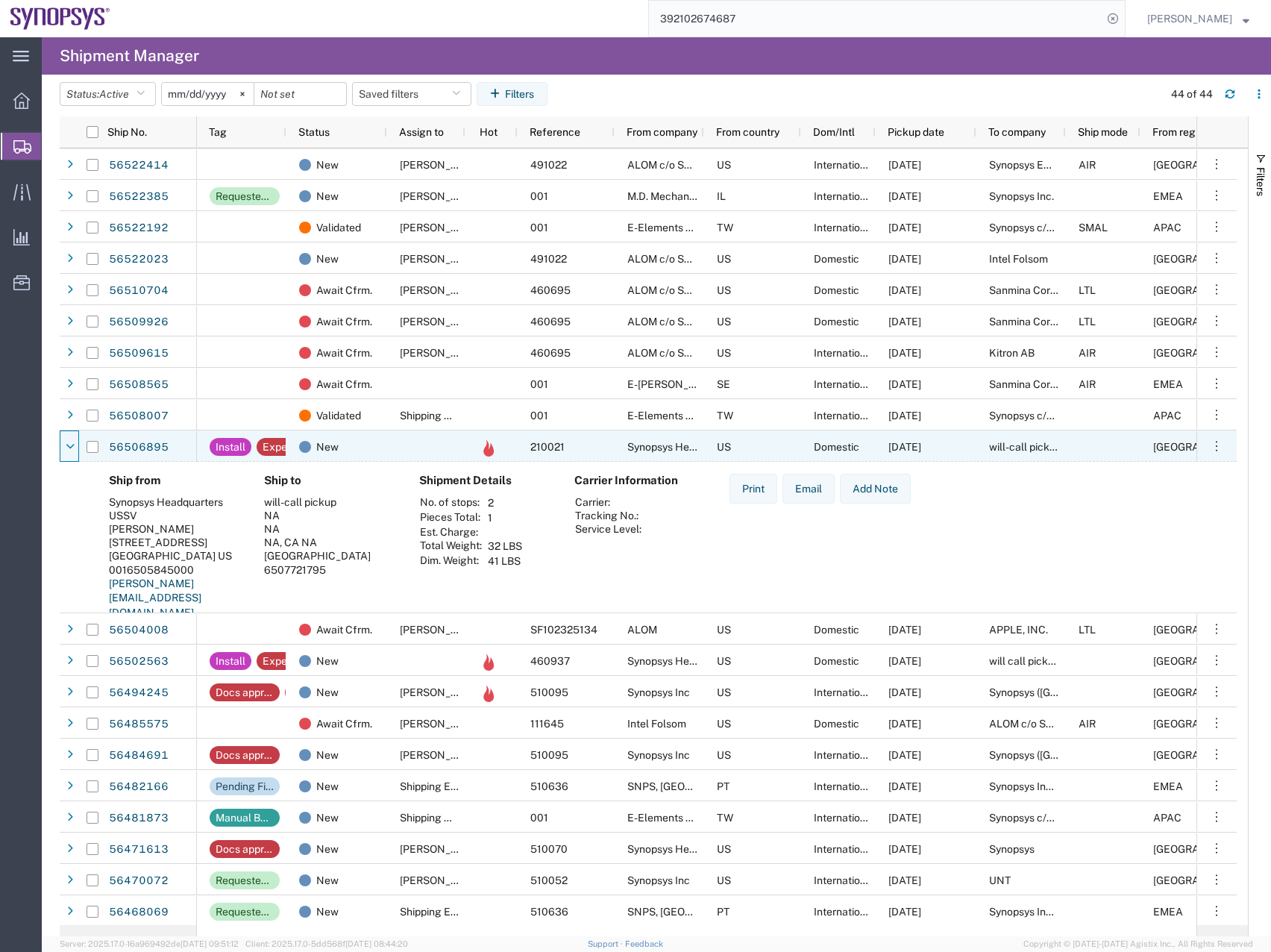
click at [68, 444] on icon at bounding box center [70, 447] width 9 height 10
